Goal: Task Accomplishment & Management: Use online tool/utility

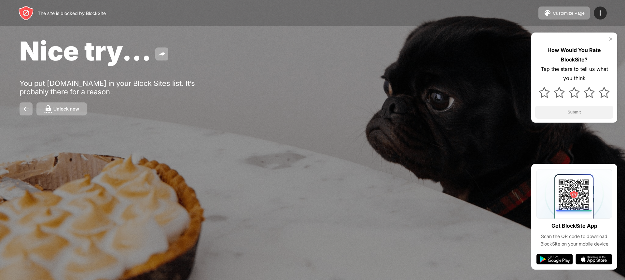
click at [89, 105] on div "Unlock now" at bounding box center [313, 109] width 586 height 13
click at [78, 107] on div "Unlock now" at bounding box center [66, 108] width 26 height 5
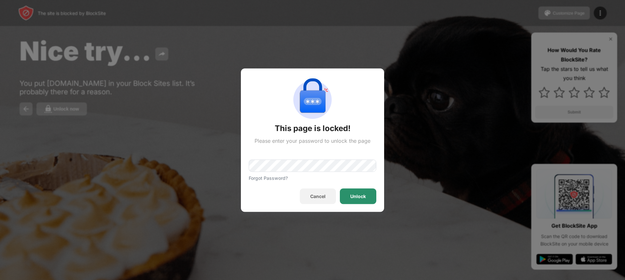
click at [349, 192] on div "Unlock" at bounding box center [358, 196] width 36 height 16
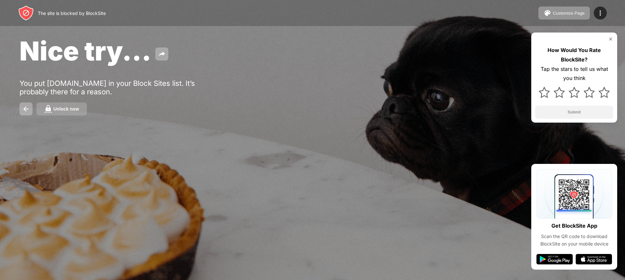
click at [77, 104] on button "Unlock now" at bounding box center [61, 109] width 50 height 13
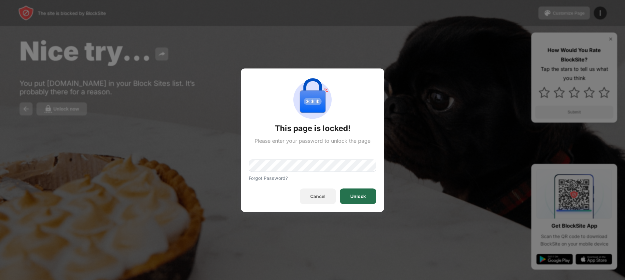
click at [344, 191] on div "Unlock" at bounding box center [358, 196] width 36 height 16
